Goal: Task Accomplishment & Management: Use online tool/utility

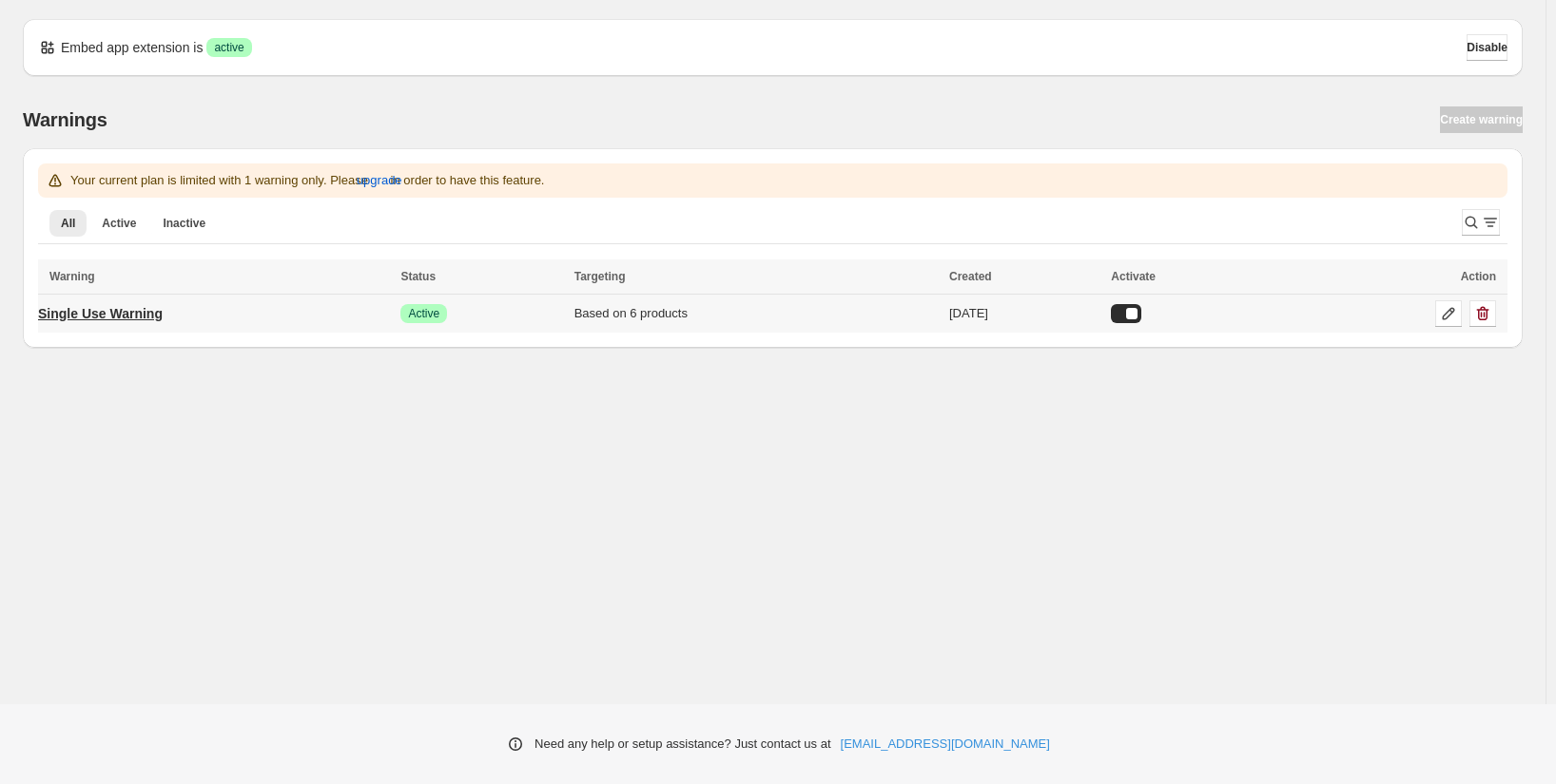
click at [123, 309] on p "Single Use Warning" at bounding box center [101, 313] width 124 height 19
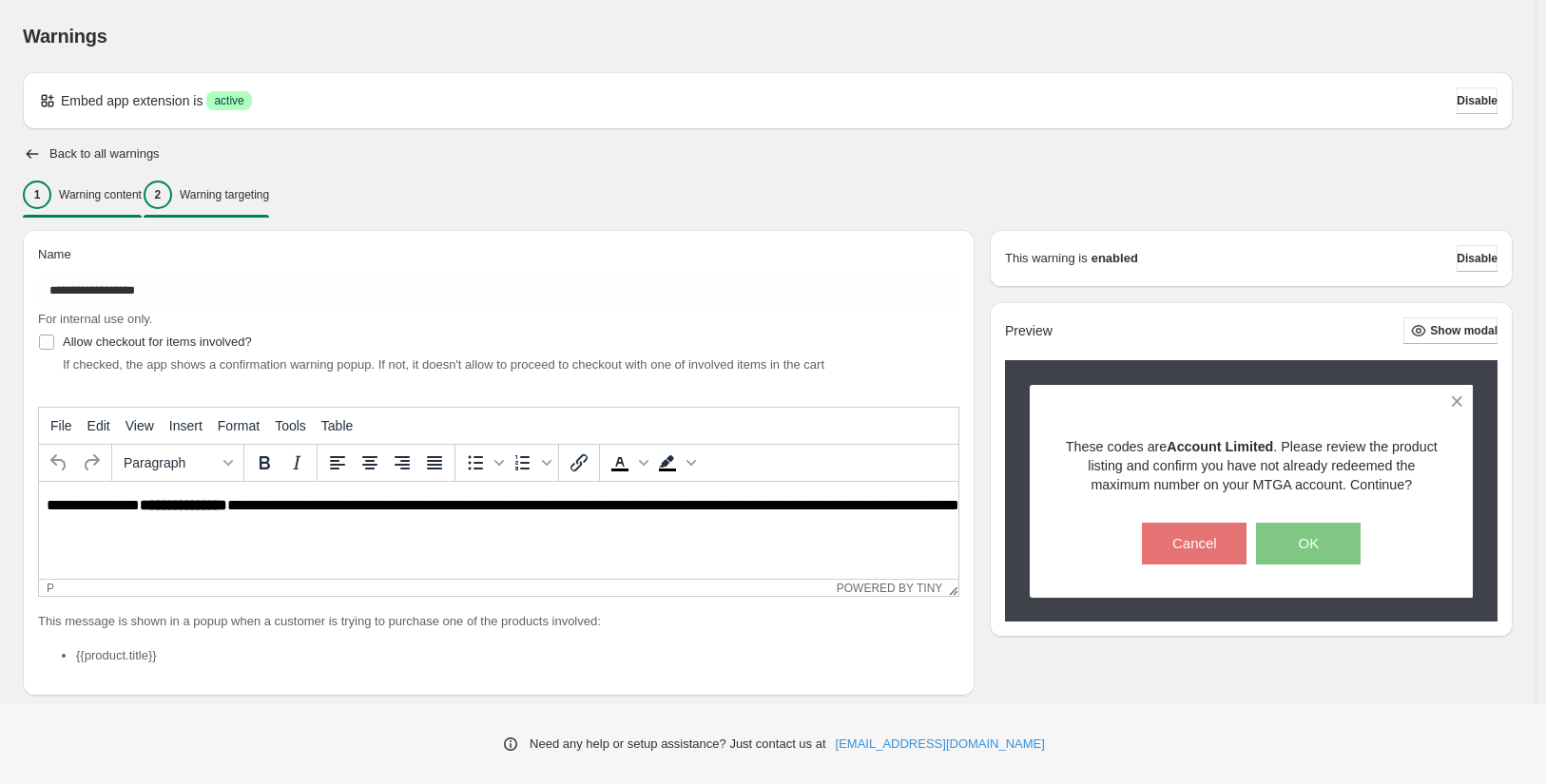
click at [235, 183] on div "2 Warning targeting" at bounding box center [206, 194] width 125 height 29
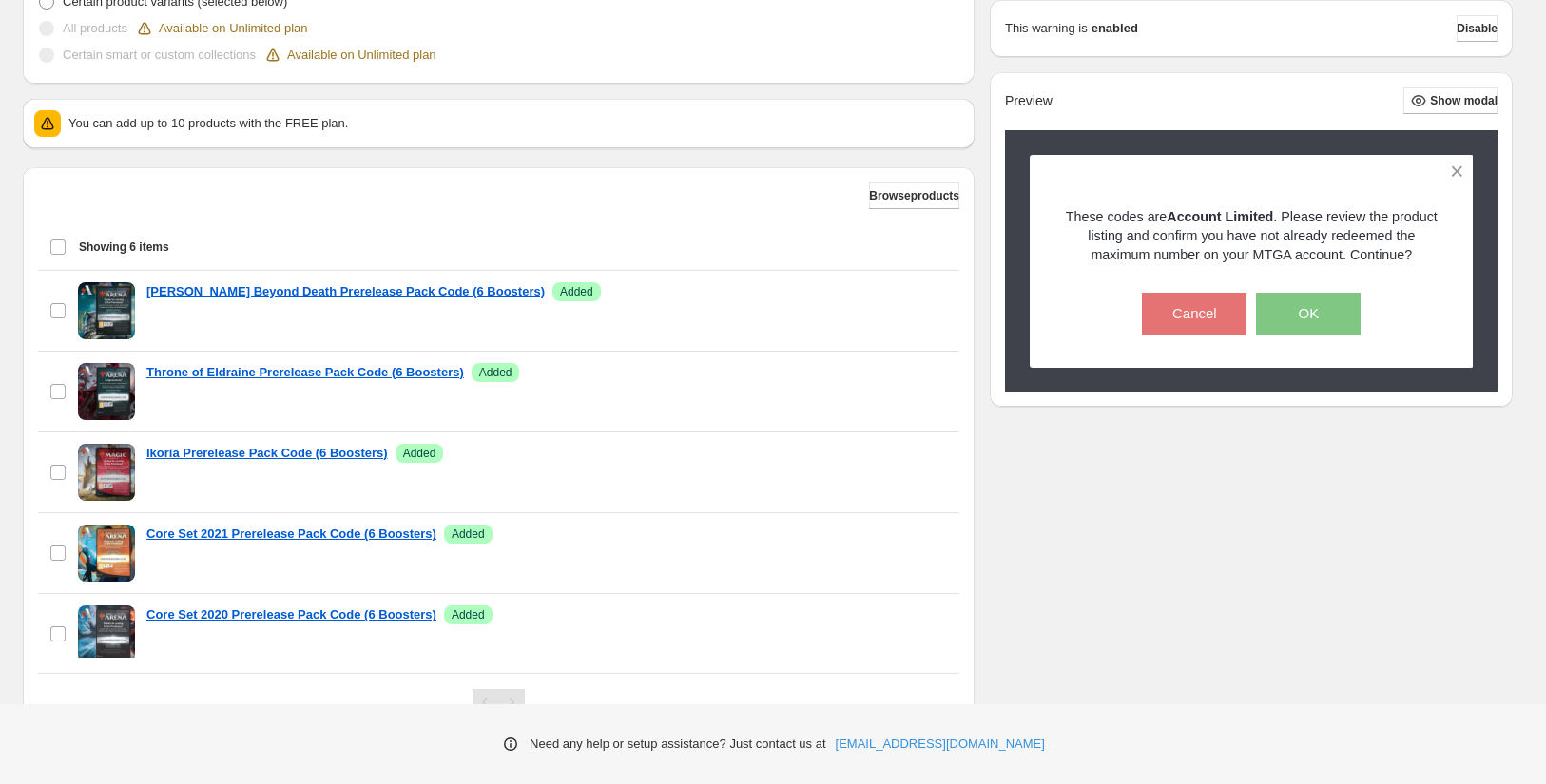
scroll to position [670, 0]
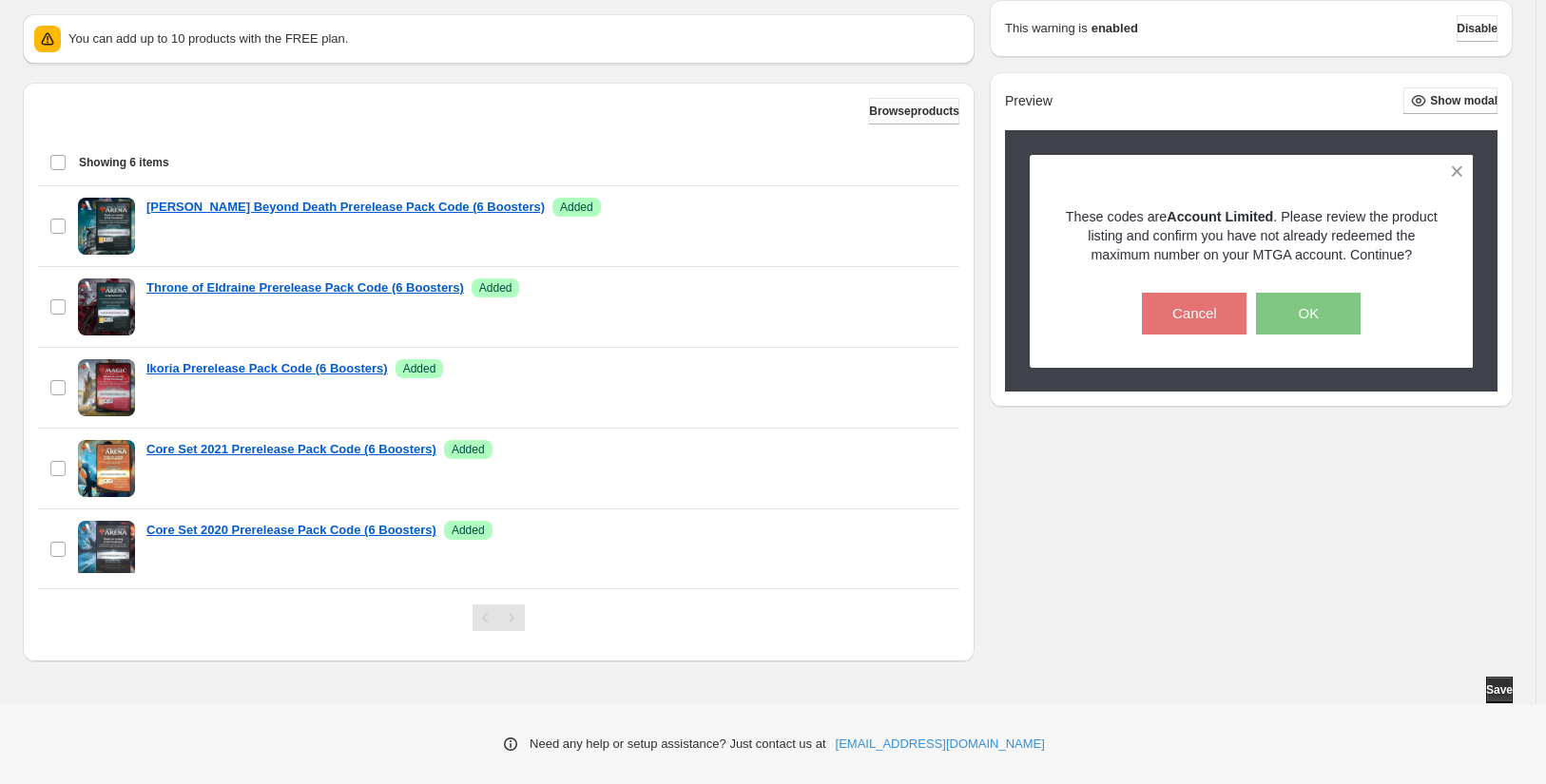
click at [916, 112] on span "Browse products" at bounding box center [915, 110] width 91 height 15
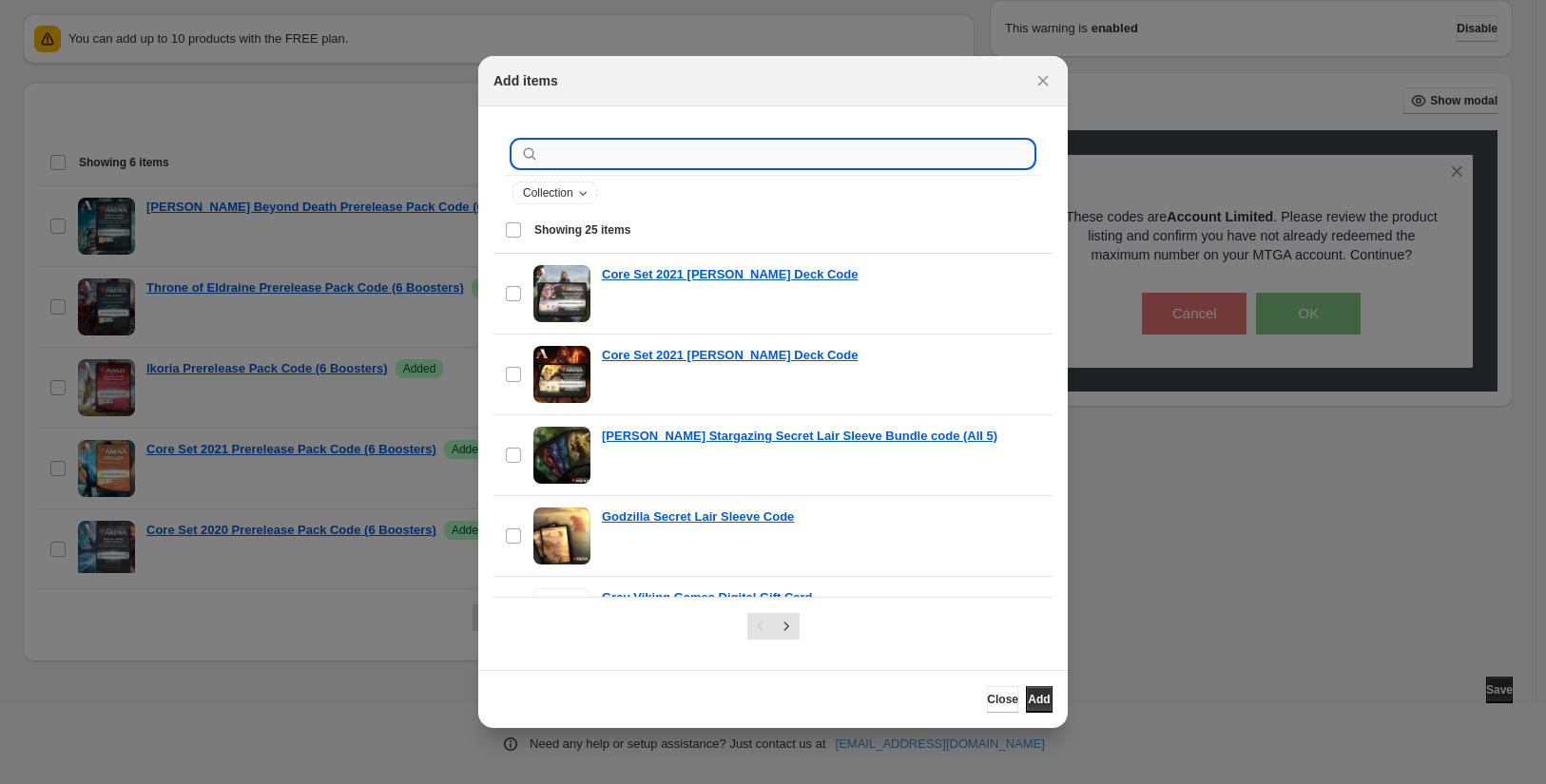
click at [628, 152] on input ":r19:" at bounding box center [787, 154] width 490 height 27
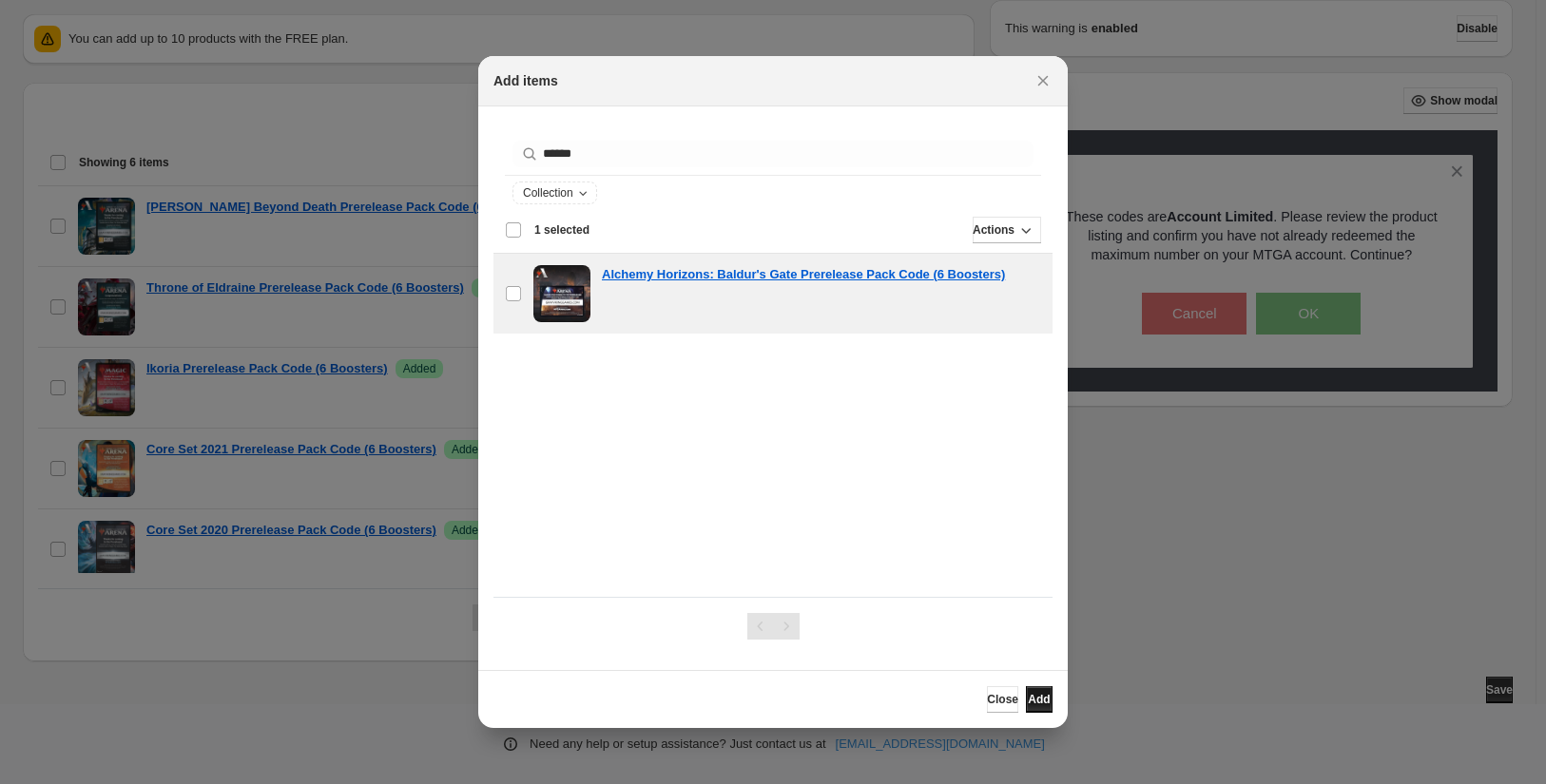
click at [1035, 703] on span "Add" at bounding box center [1039, 699] width 22 height 15
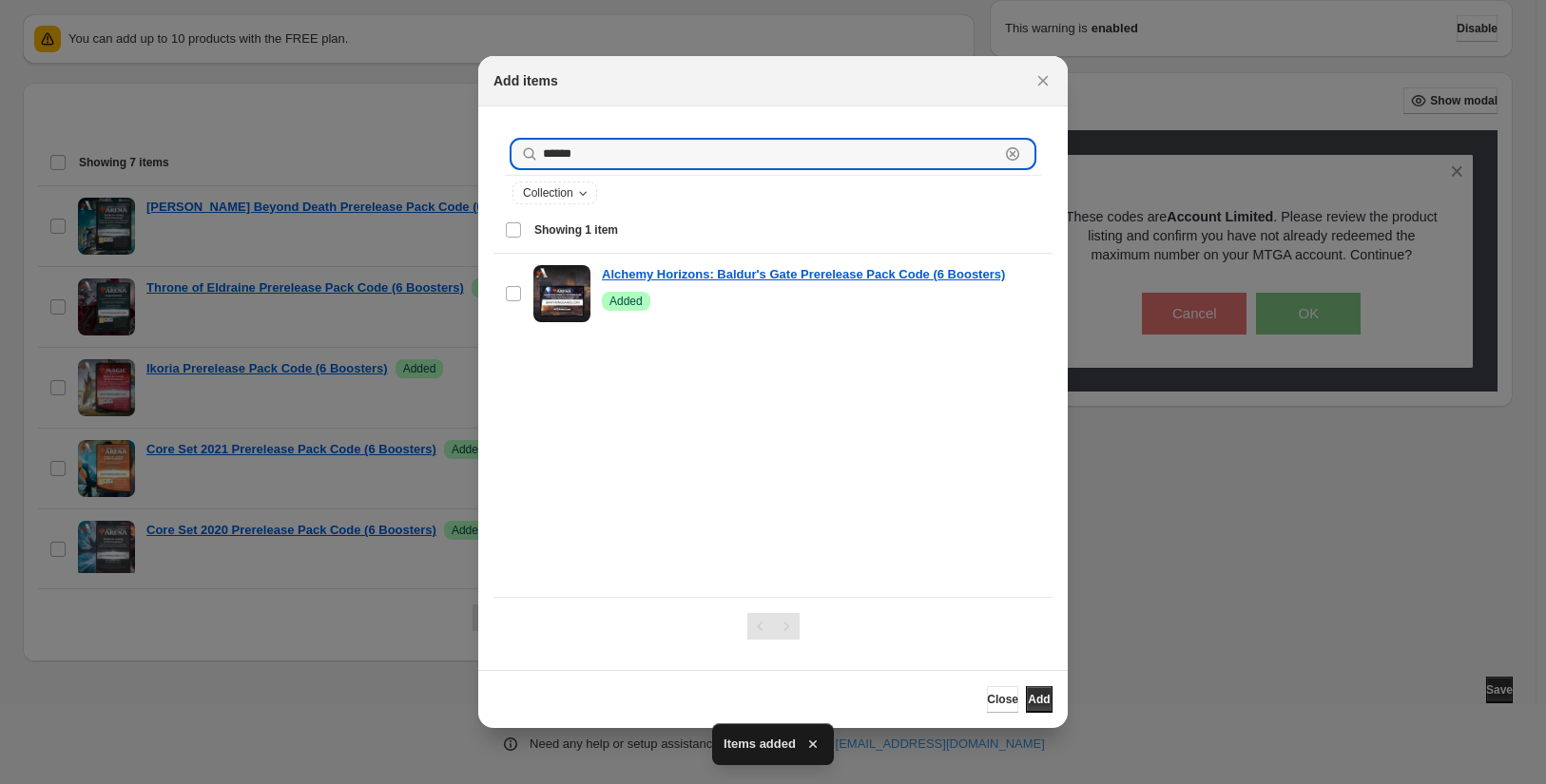
drag, startPoint x: 603, startPoint y: 153, endPoint x: 450, endPoint y: 150, distance: 153.0
click at [450, 783] on div "Add items ****** Clear Collection Showing 1 item Select item Showing 1 item Sel…" at bounding box center [773, 784] width 1546 height 0
type input "********"
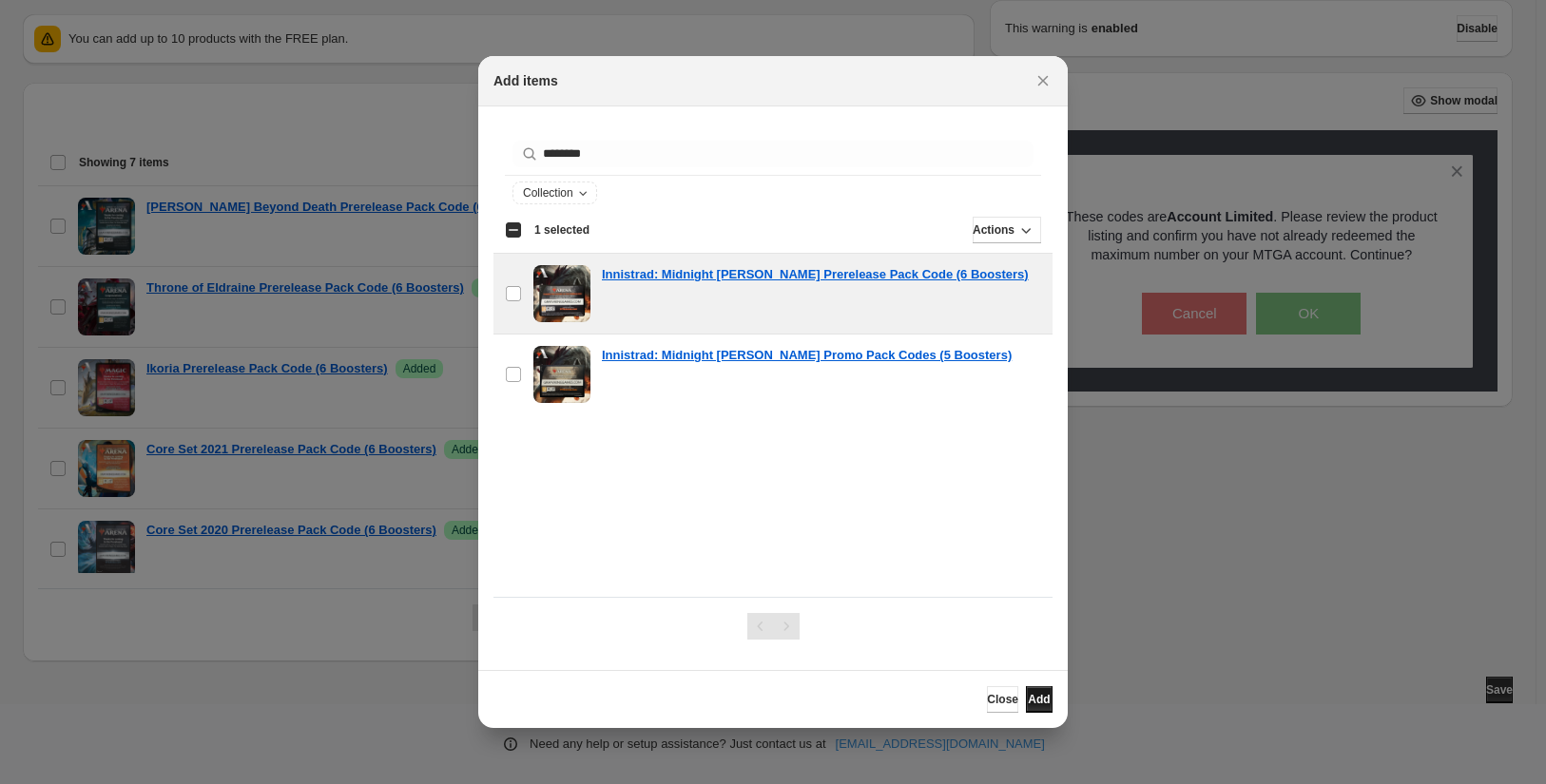
click at [1038, 700] on span "Add" at bounding box center [1039, 699] width 22 height 15
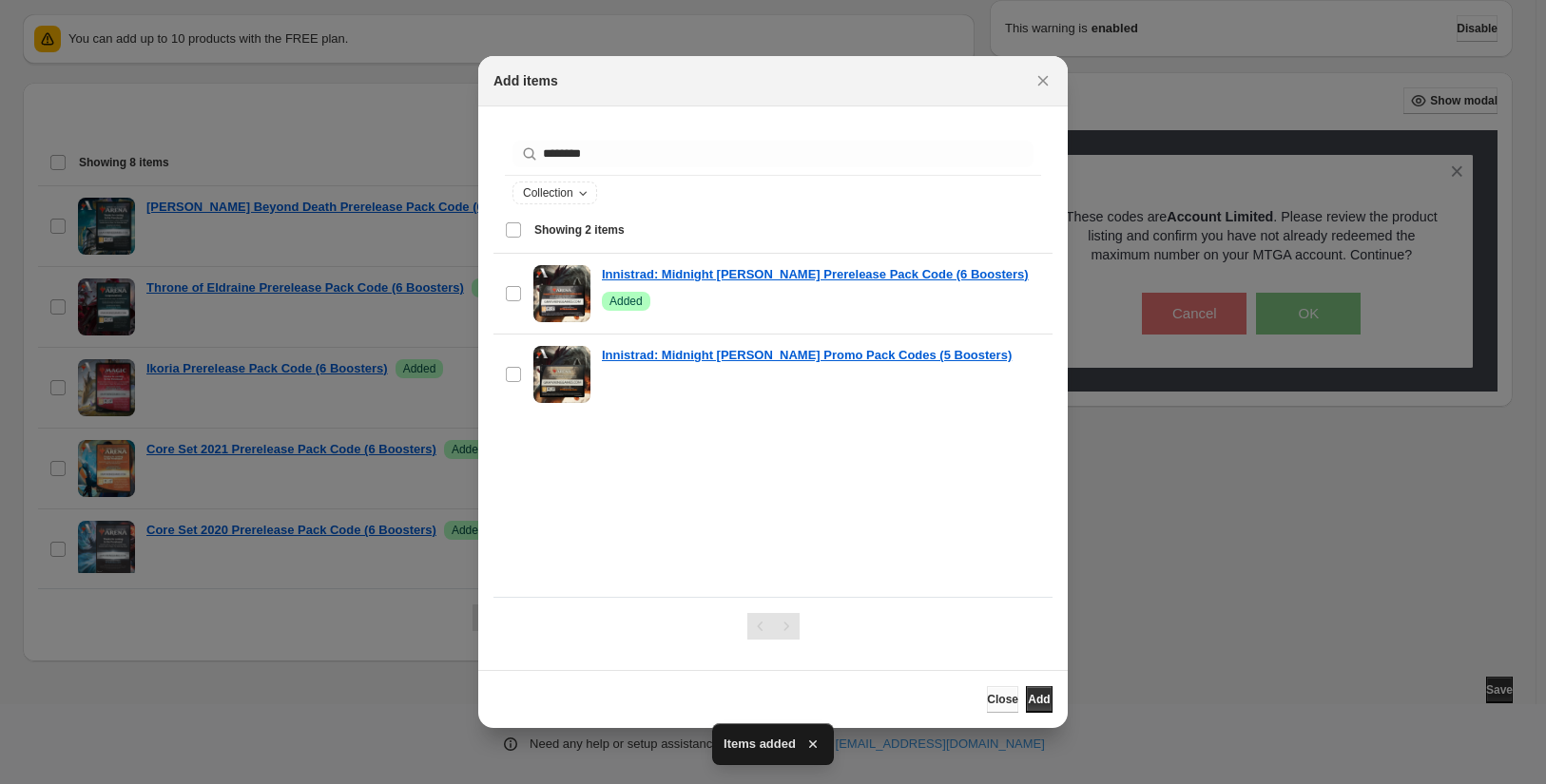
click at [987, 698] on span "Close" at bounding box center [1002, 699] width 32 height 15
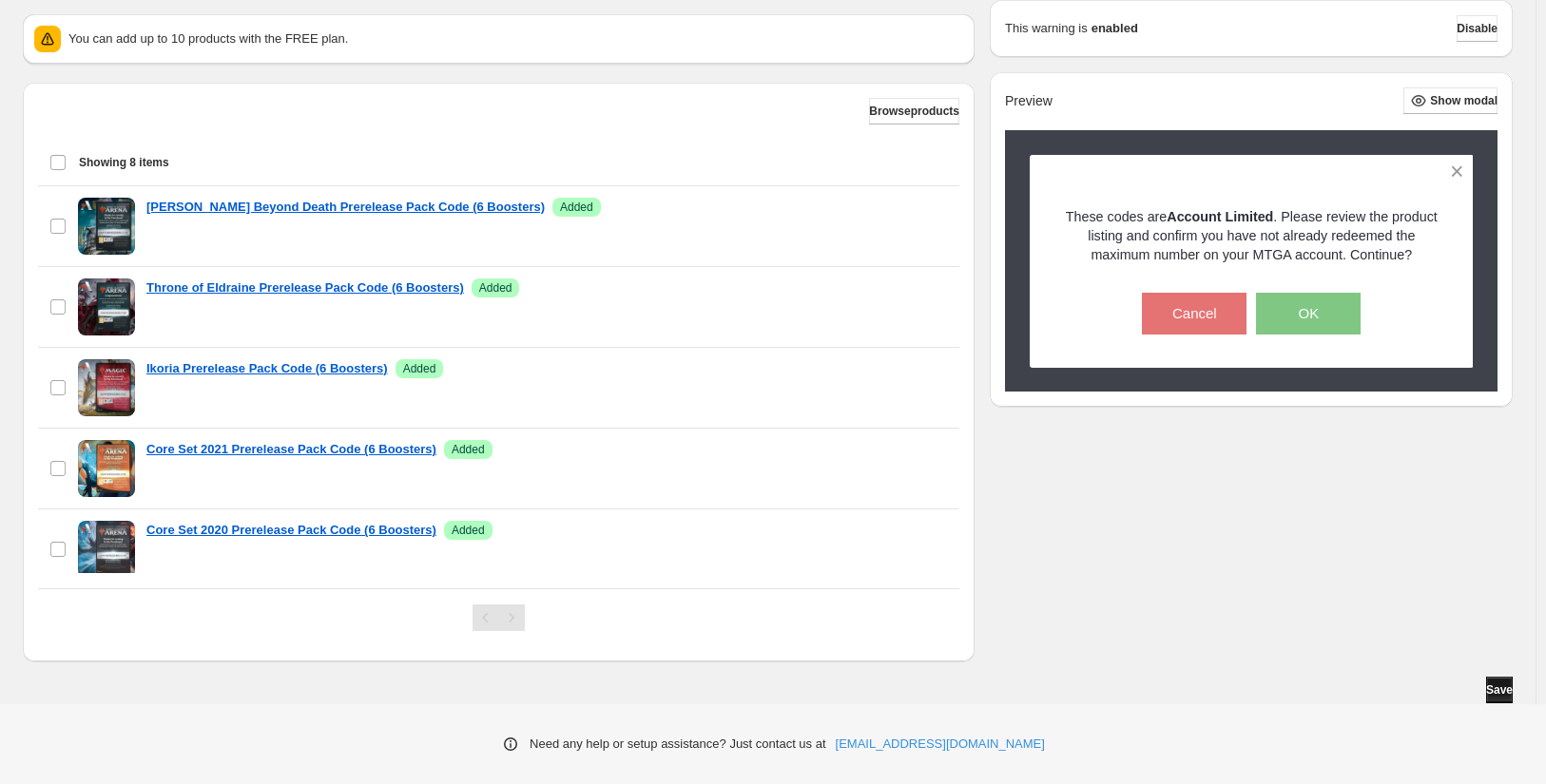
click at [1505, 702] on button "Save" at bounding box center [1500, 689] width 27 height 27
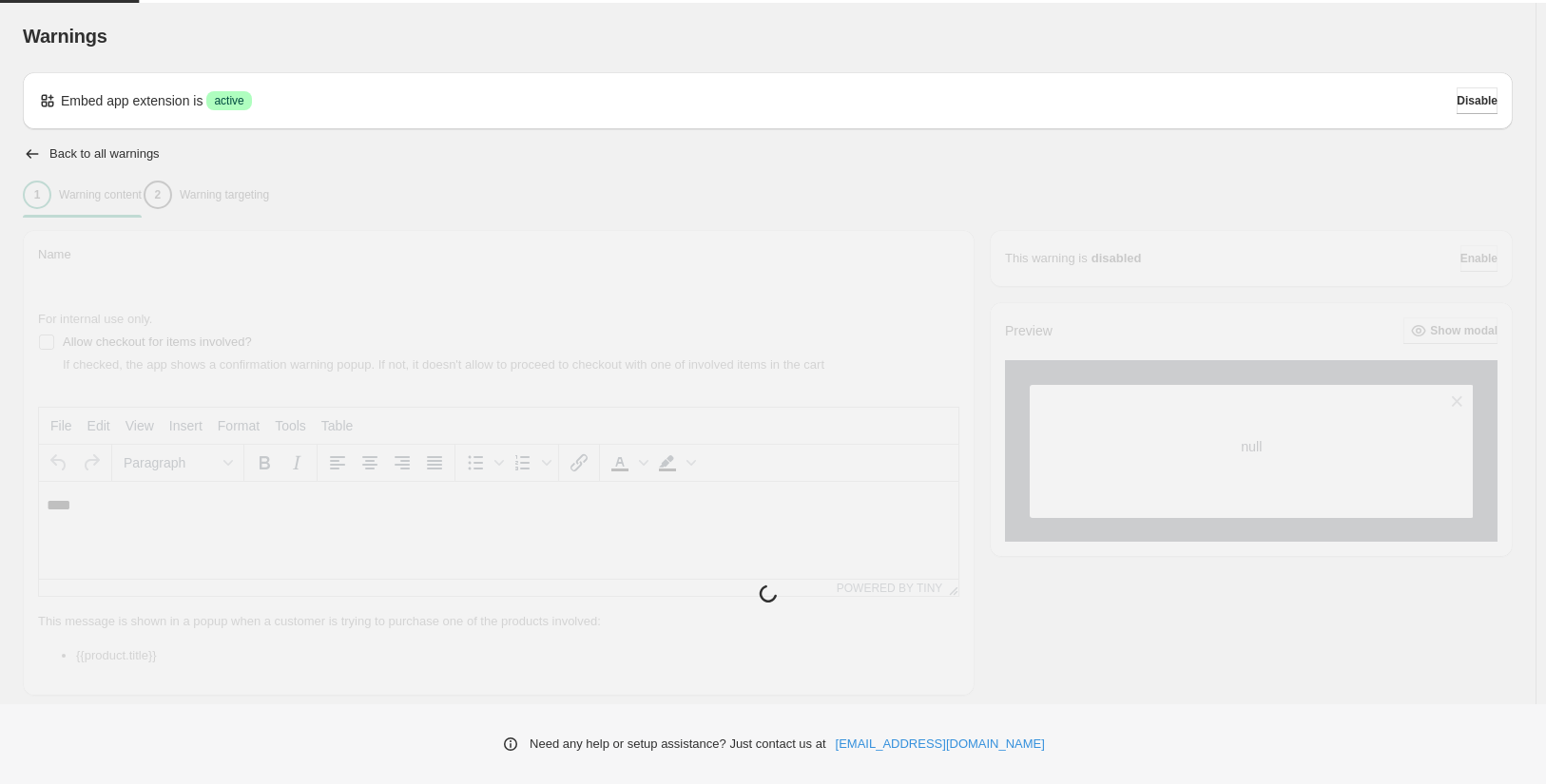
type input "**********"
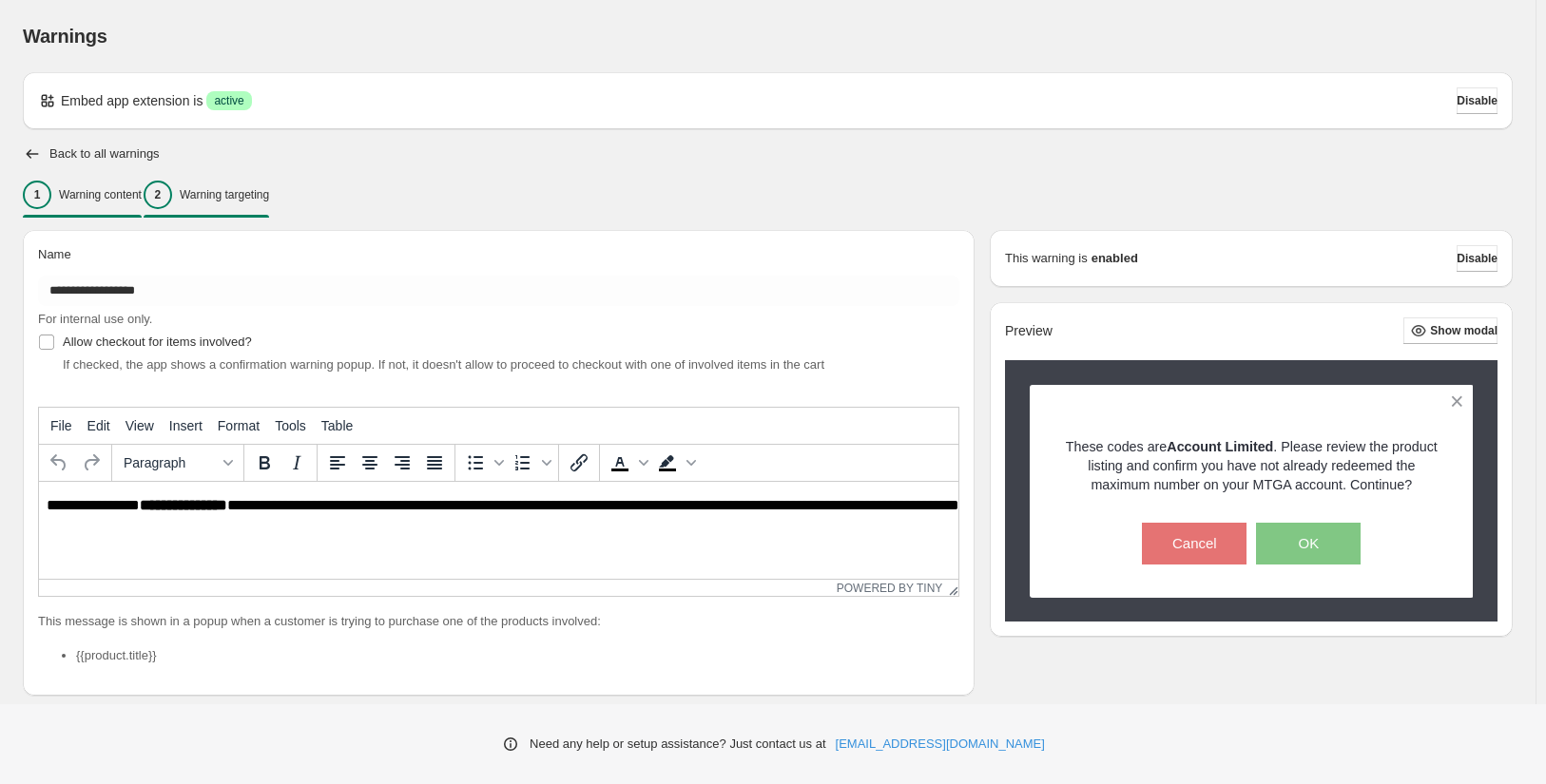
click at [261, 197] on p "Warning targeting" at bounding box center [224, 194] width 90 height 15
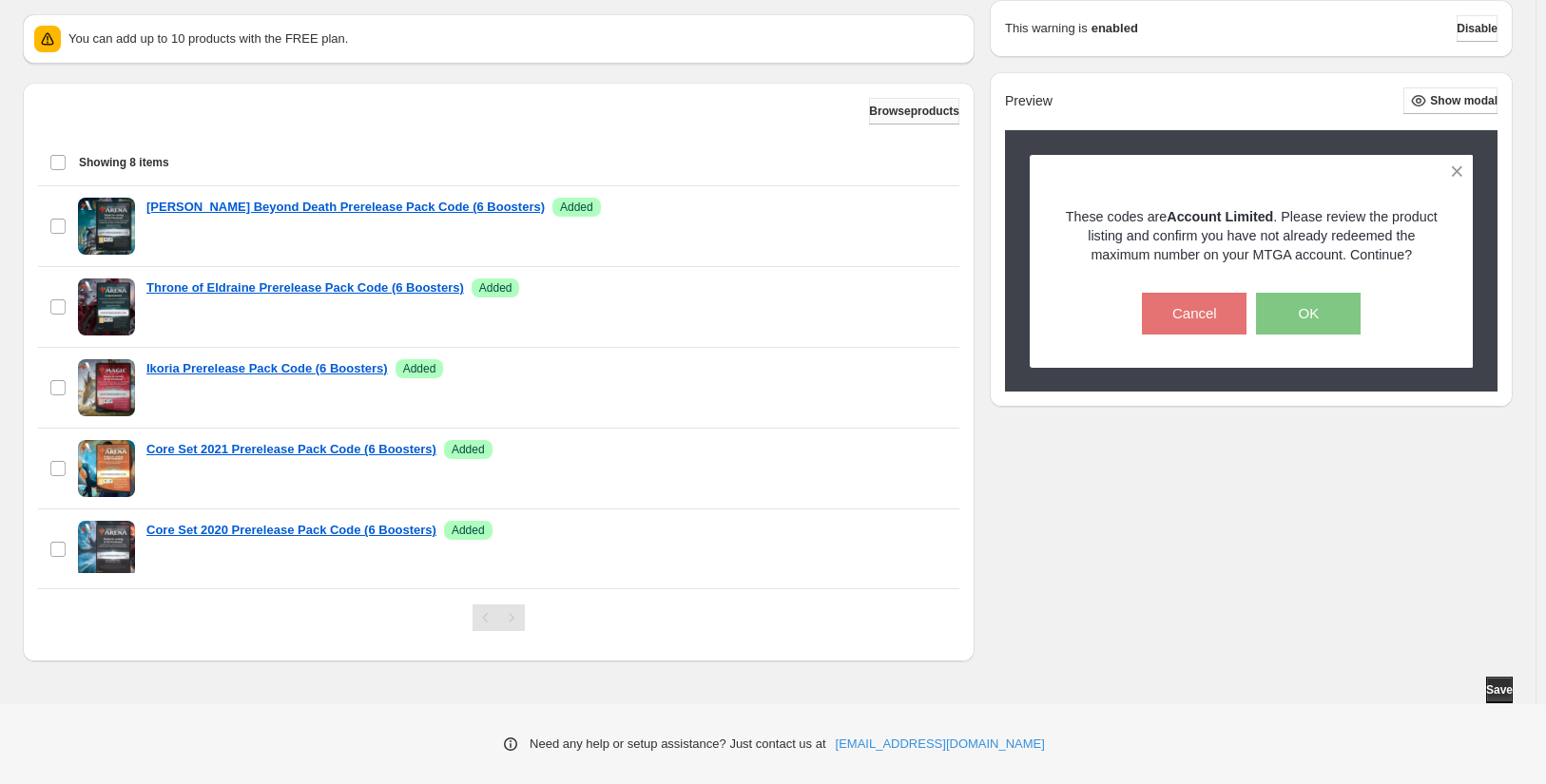
click at [869, 107] on span "Browse products" at bounding box center [915, 110] width 91 height 15
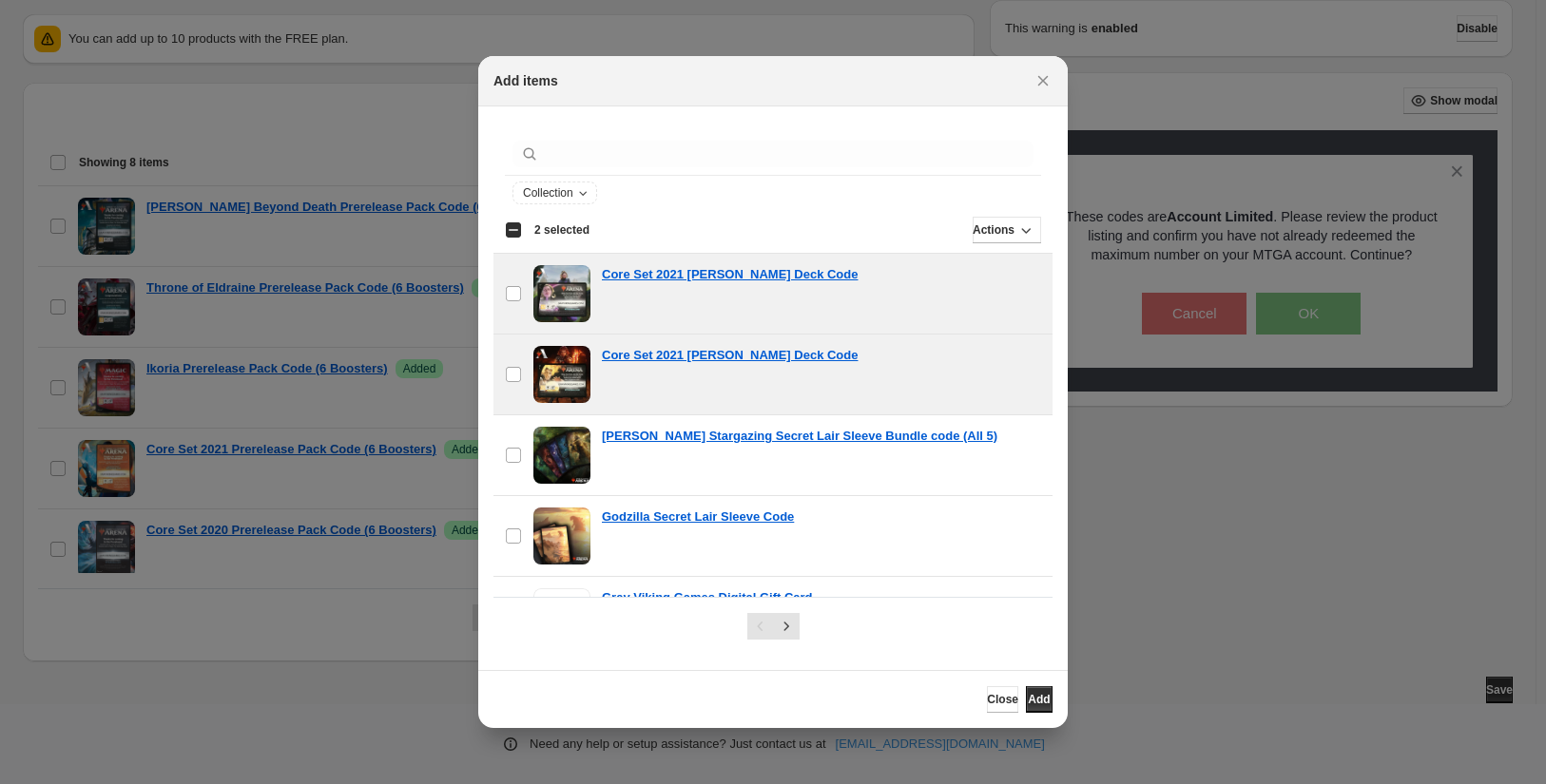
click at [518, 229] on div "Select all 25 items 2 selected" at bounding box center [548, 230] width 85 height 17
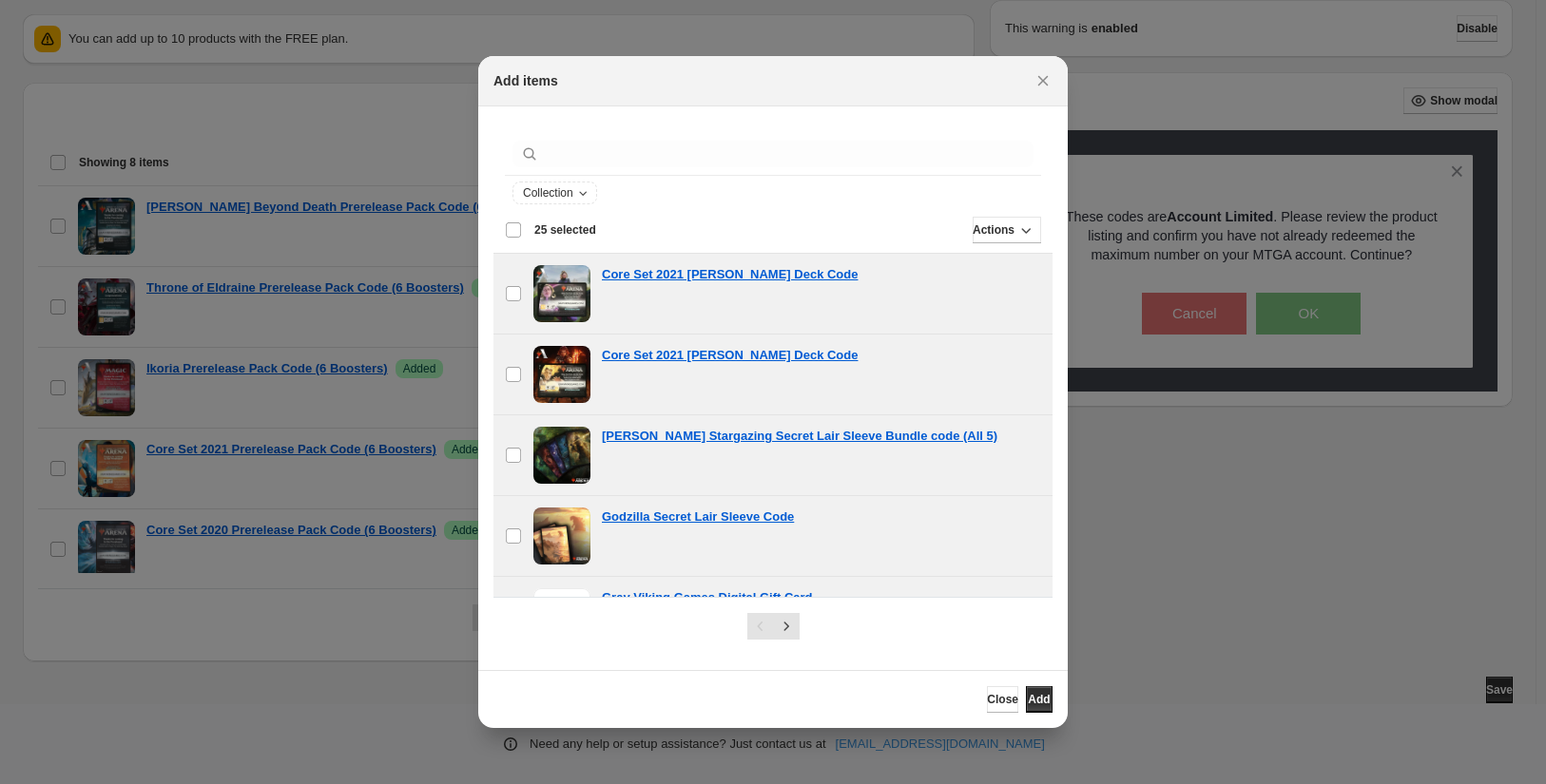
click at [505, 232] on div "Deselect all 25 items 25 selected" at bounding box center [551, 230] width 92 height 17
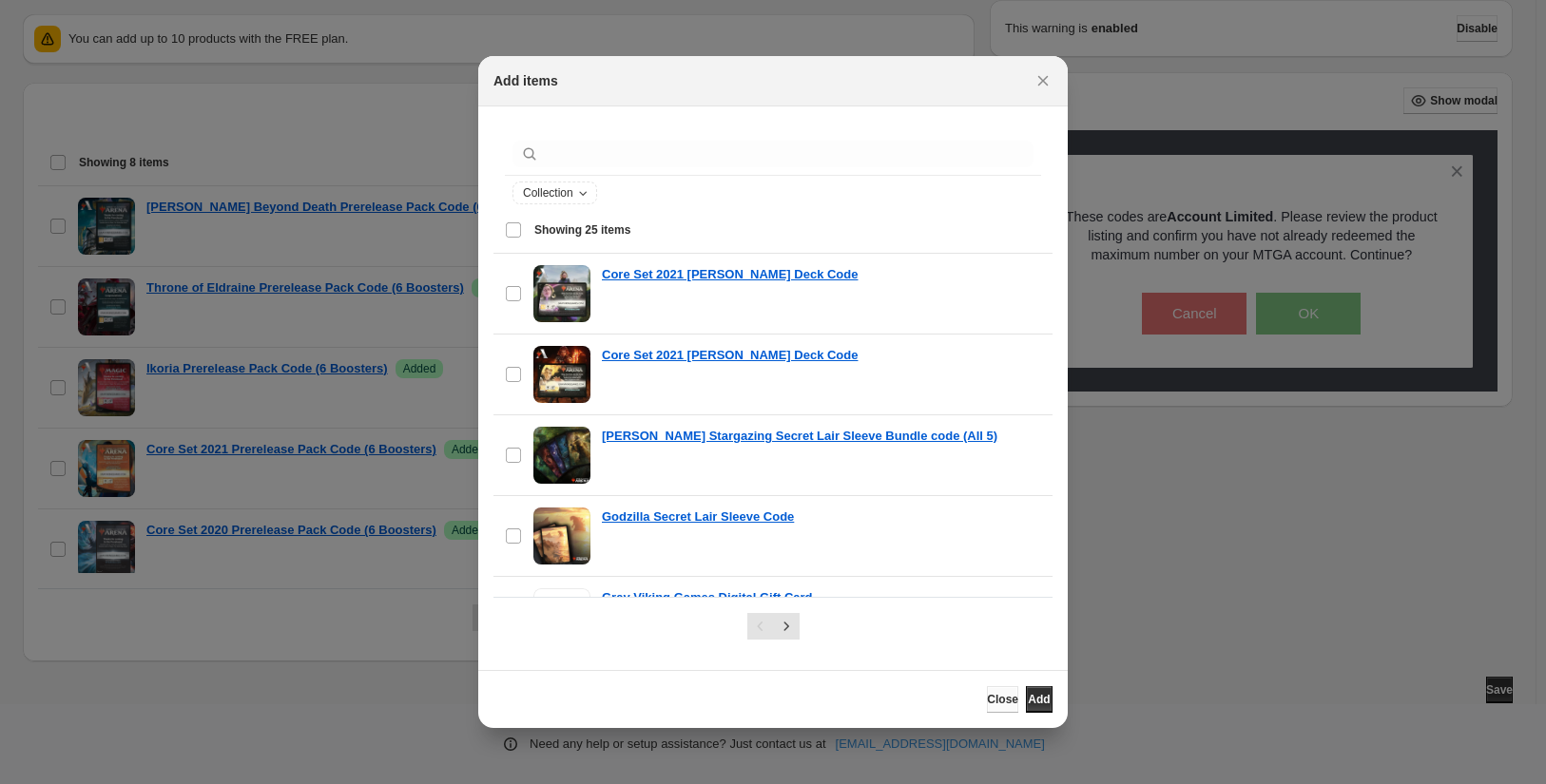
click at [987, 700] on span "Close" at bounding box center [1002, 699] width 32 height 15
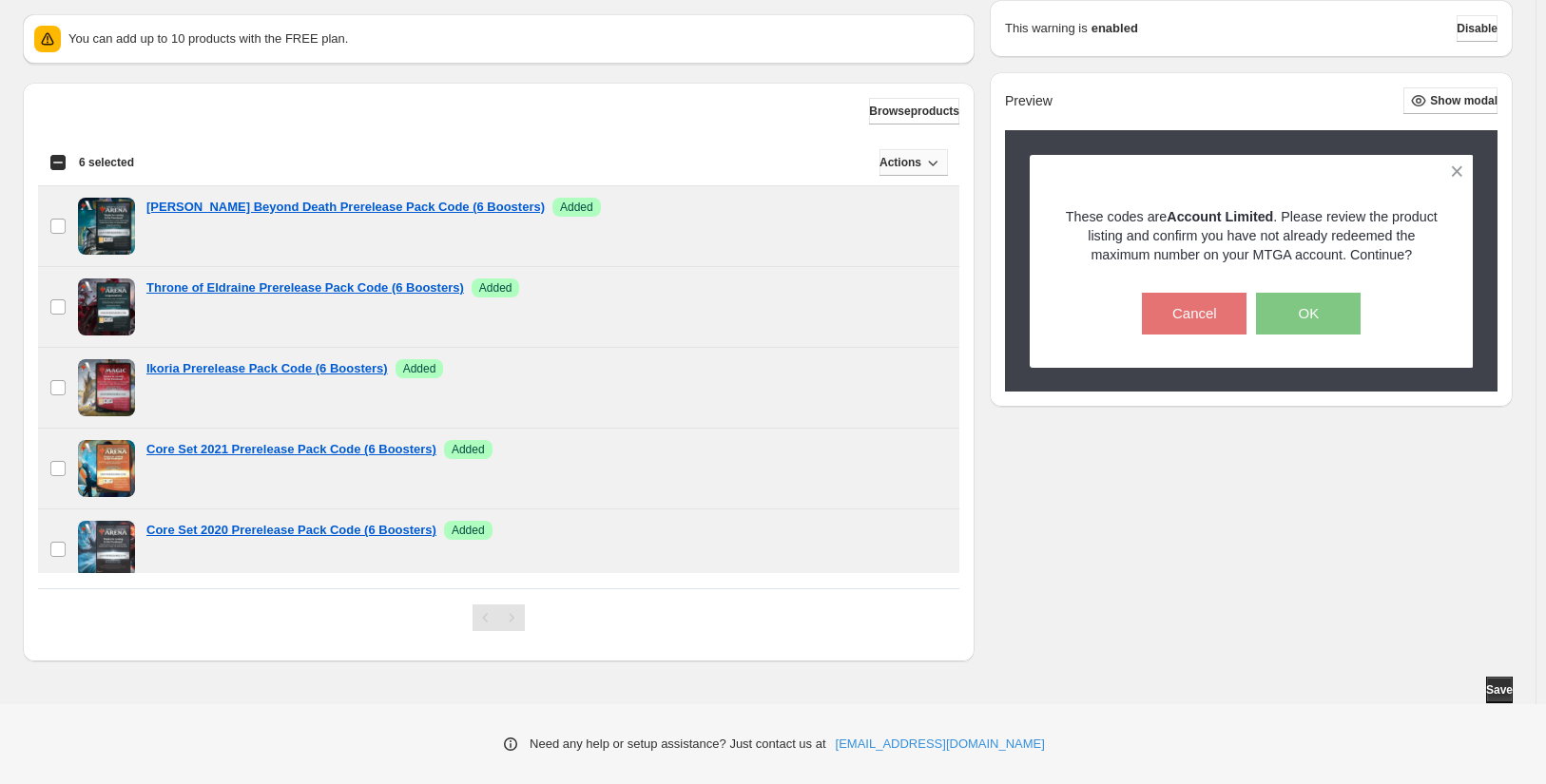
click at [910, 163] on span "Actions" at bounding box center [901, 162] width 41 height 15
click at [915, 202] on span "Remove" at bounding box center [909, 203] width 45 height 14
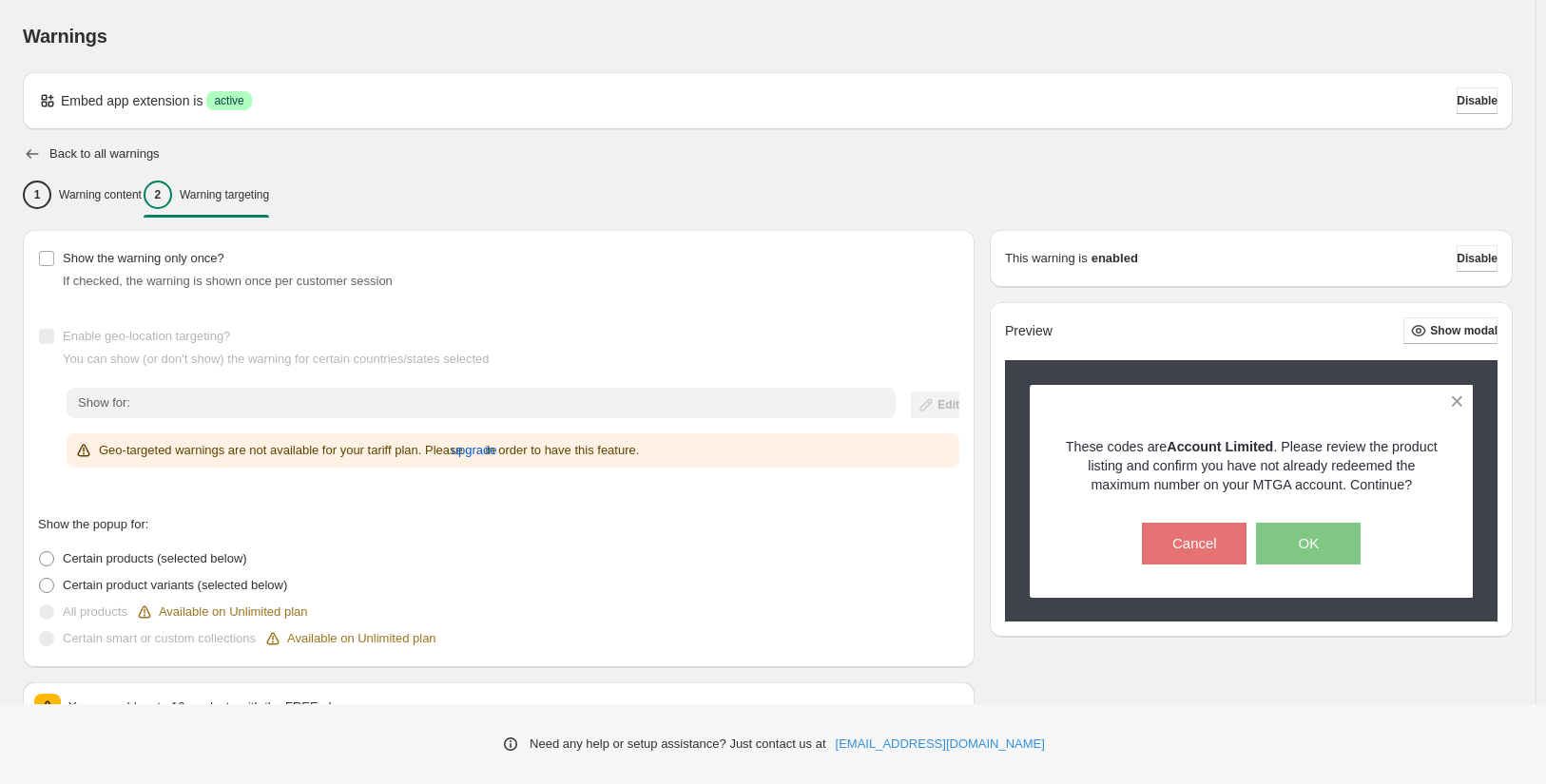
click at [26, 152] on icon "button" at bounding box center [32, 154] width 19 height 19
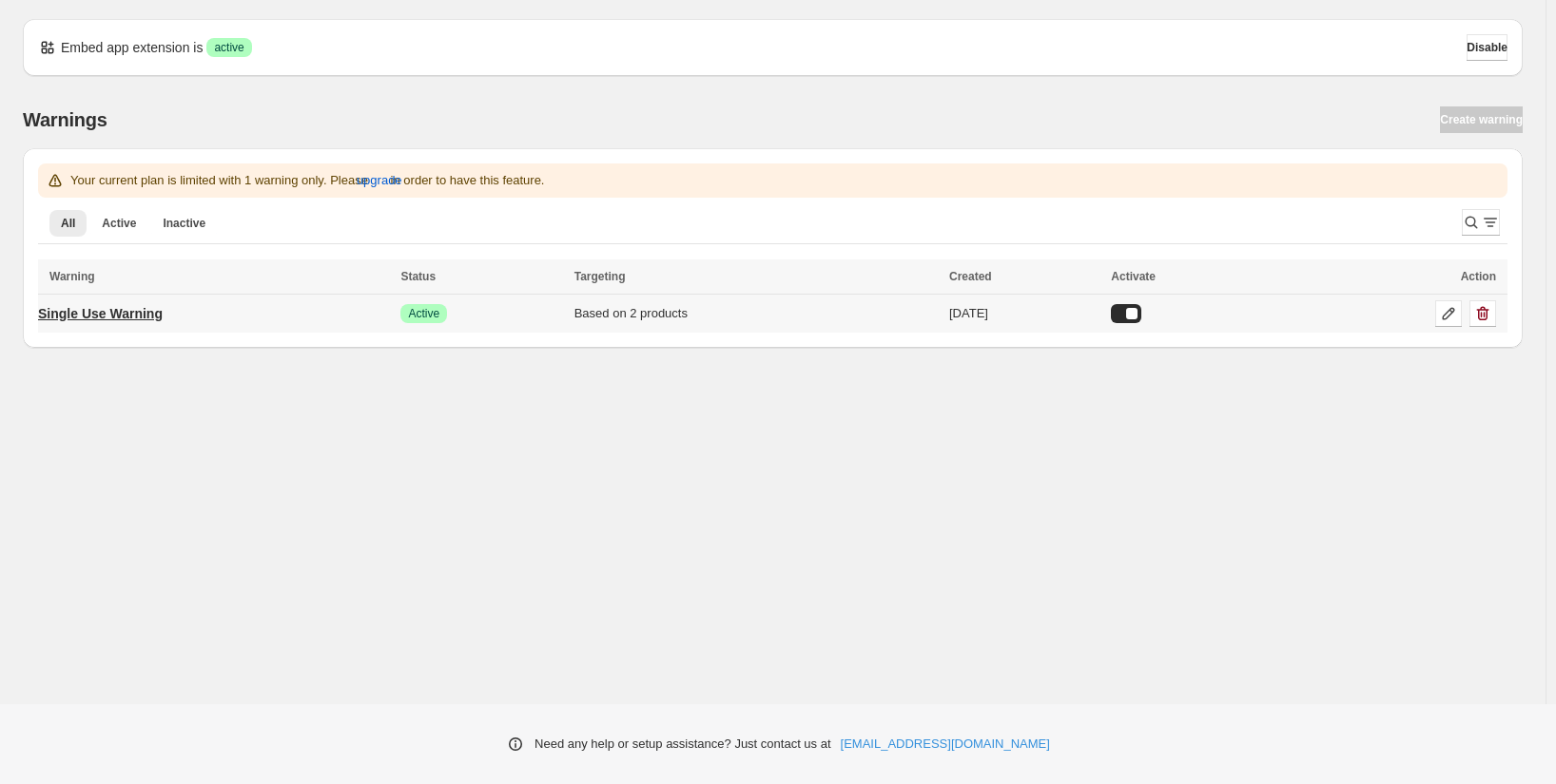
click at [116, 309] on p "Single Use Warning" at bounding box center [101, 313] width 124 height 19
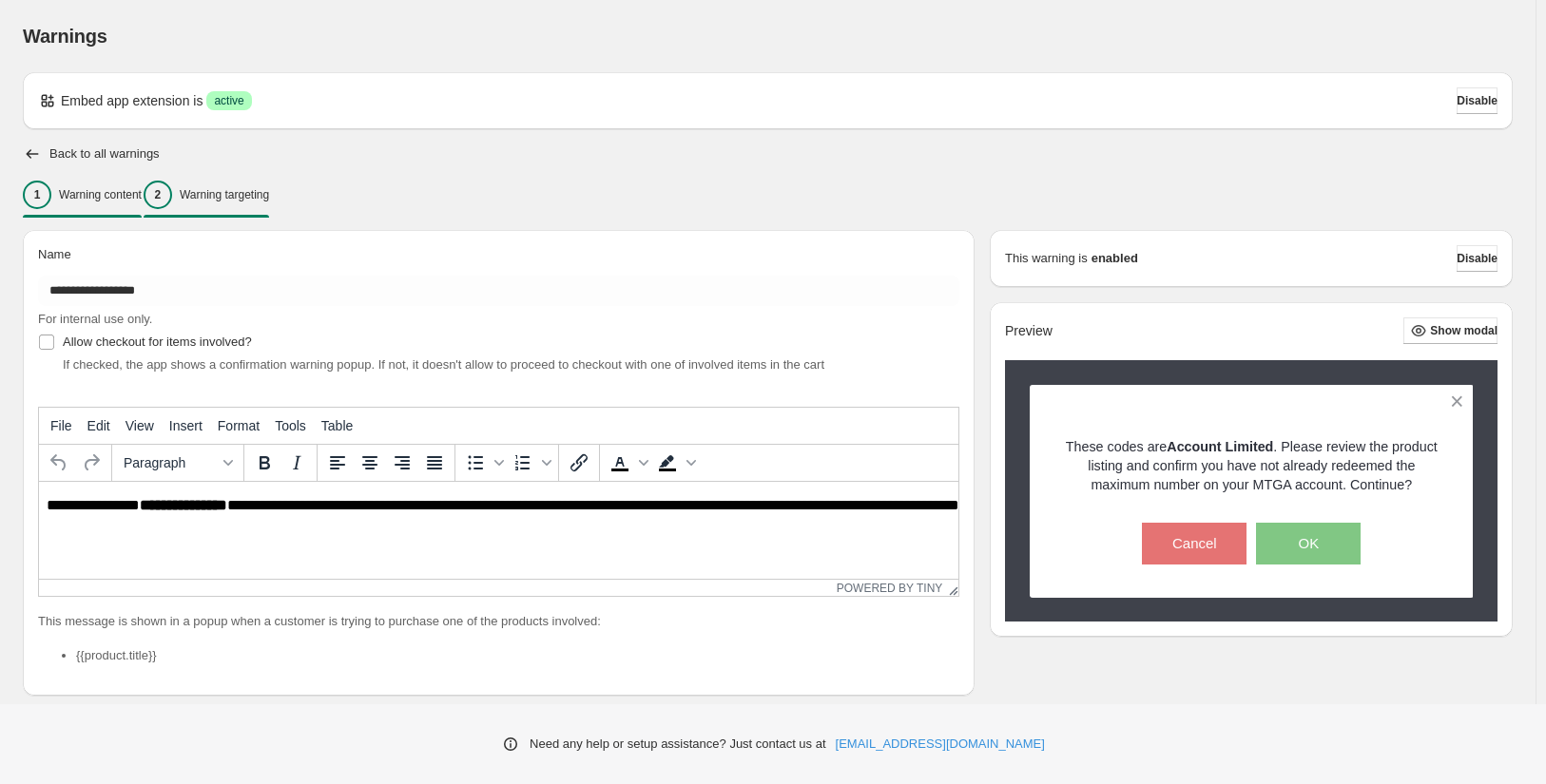
click at [267, 199] on p "Warning targeting" at bounding box center [224, 194] width 90 height 15
